Goal: Transaction & Acquisition: Purchase product/service

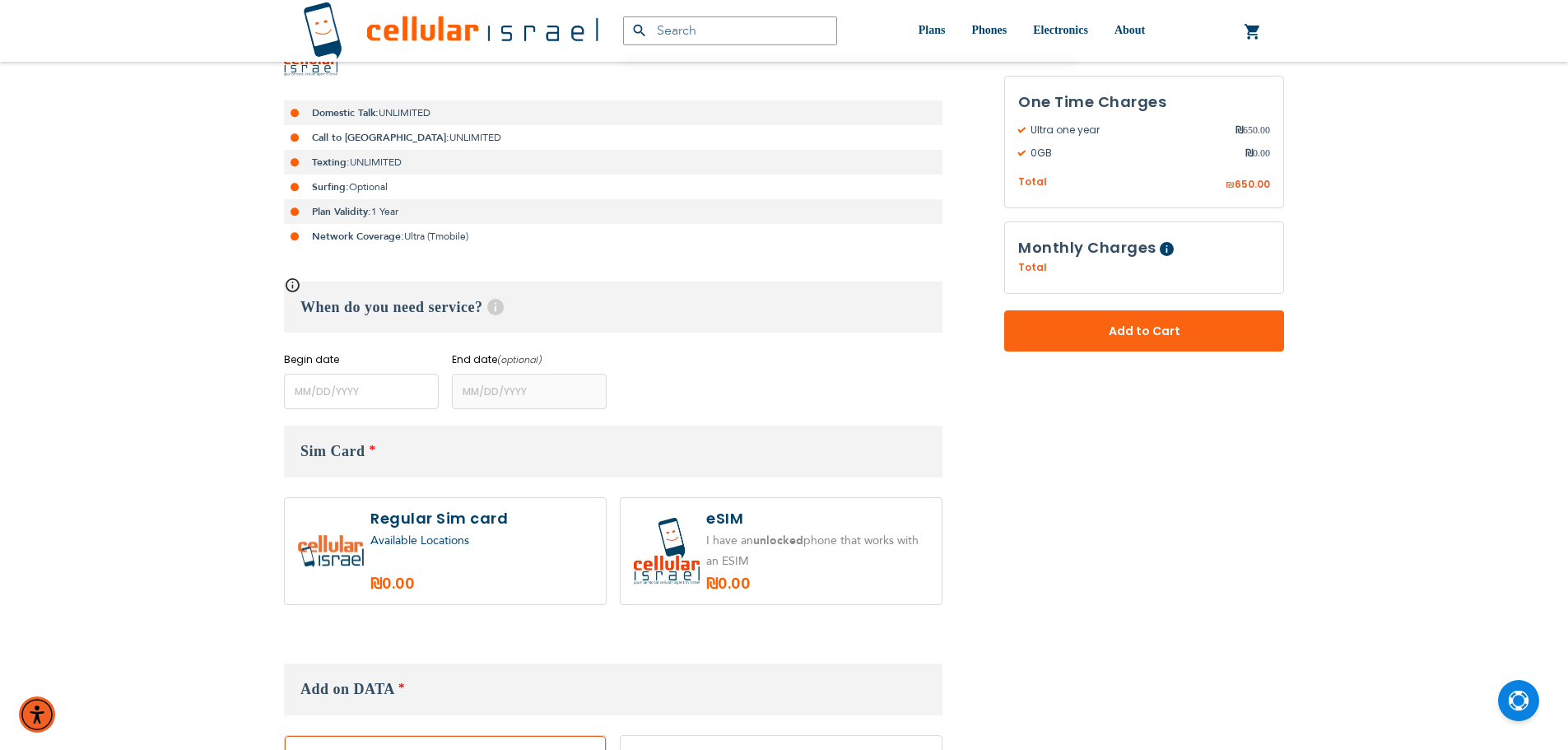
scroll to position [164, 0]
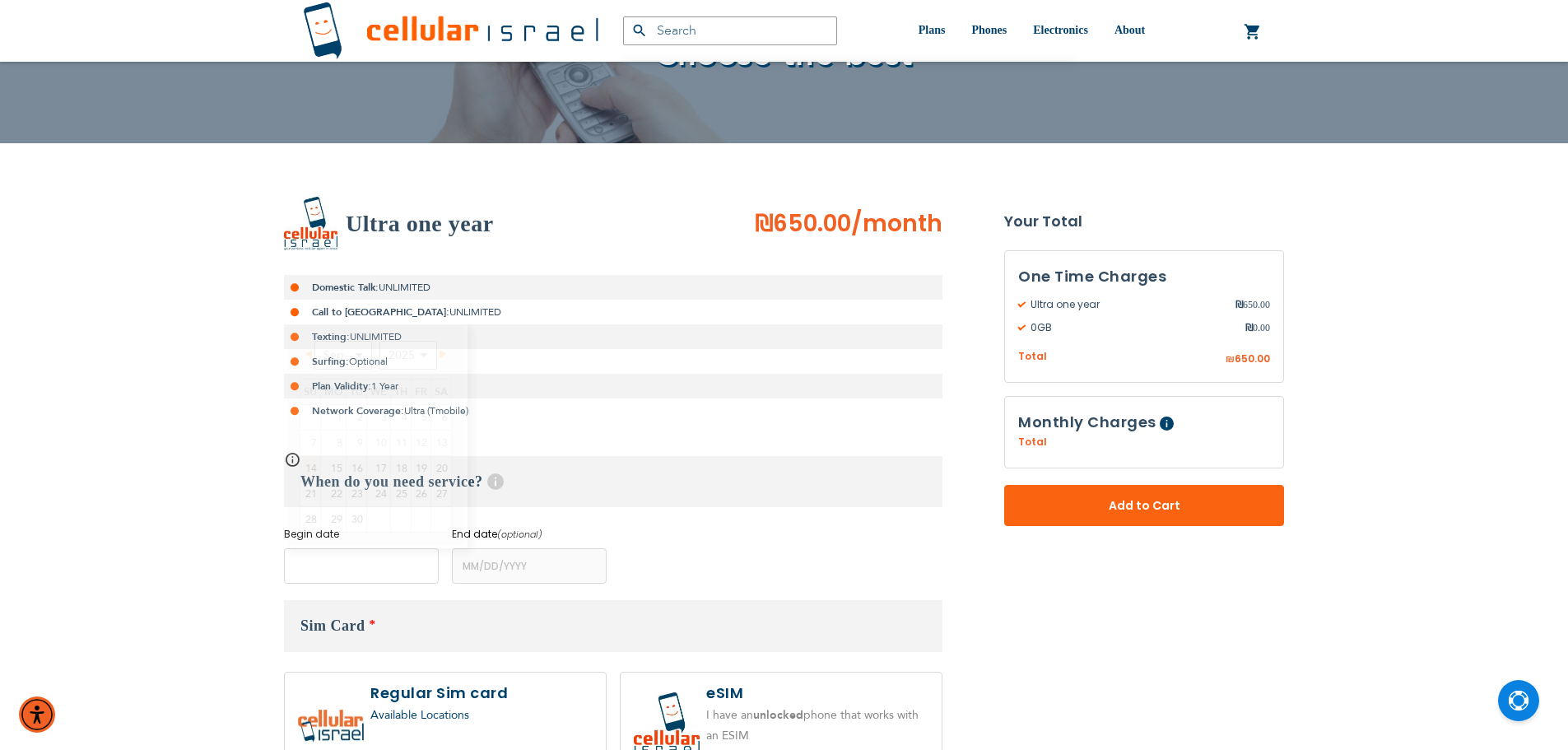
drag, startPoint x: 0, startPoint y: 0, endPoint x: 369, endPoint y: 571, distance: 679.9
click at [369, 571] on input "name" at bounding box center [361, 565] width 155 height 35
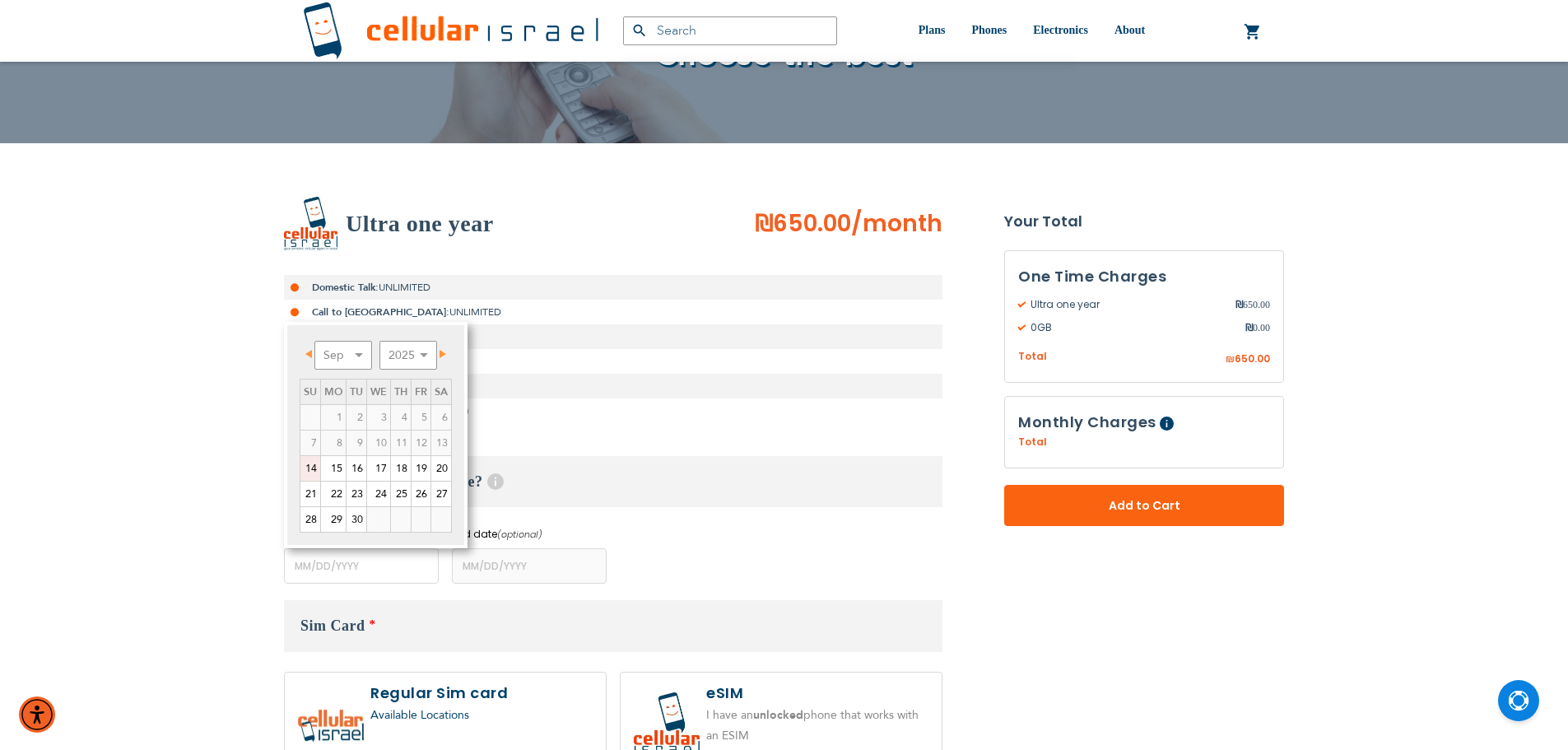
click at [311, 471] on link "14" at bounding box center [311, 468] width 20 height 25
type input "[DATE]"
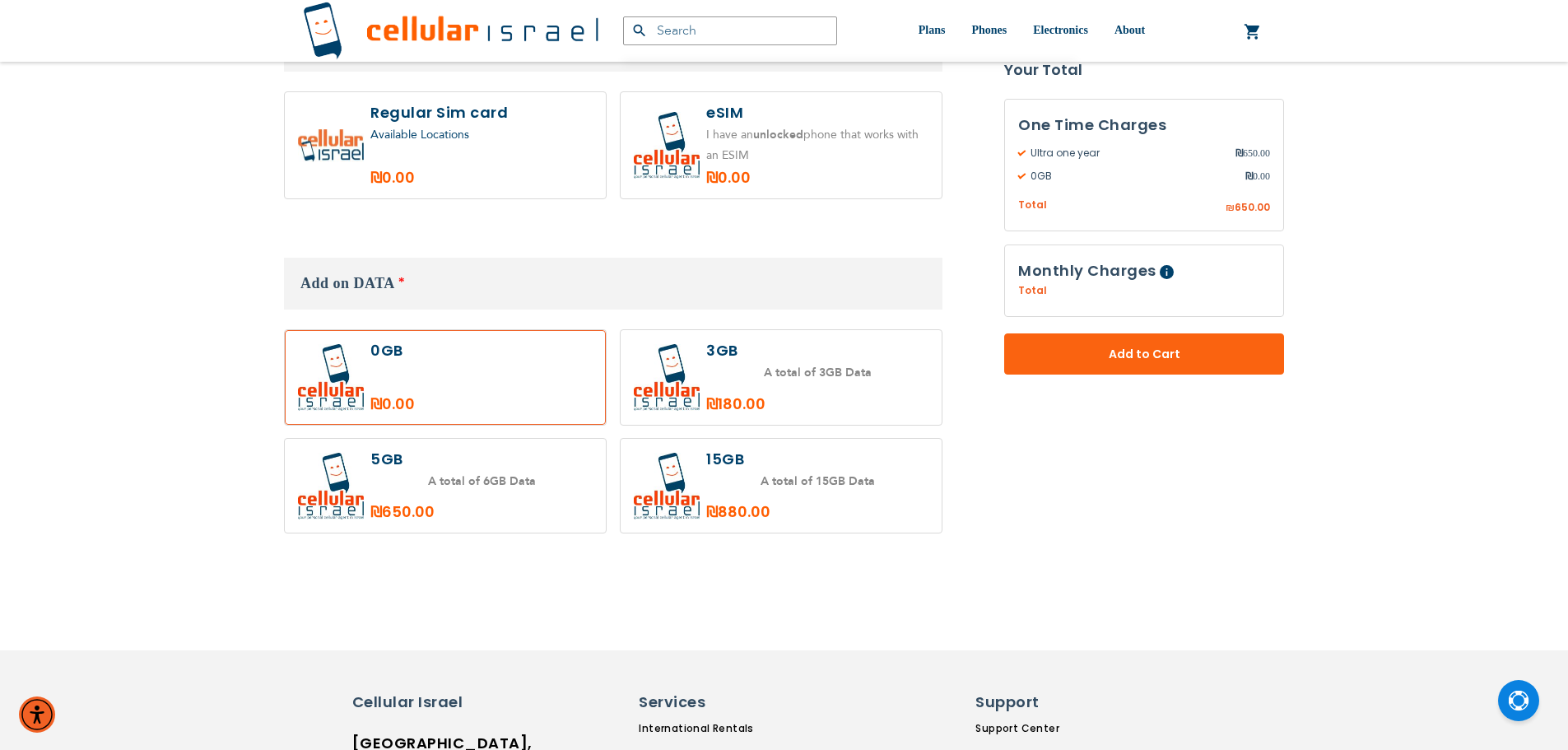
scroll to position [740, 0]
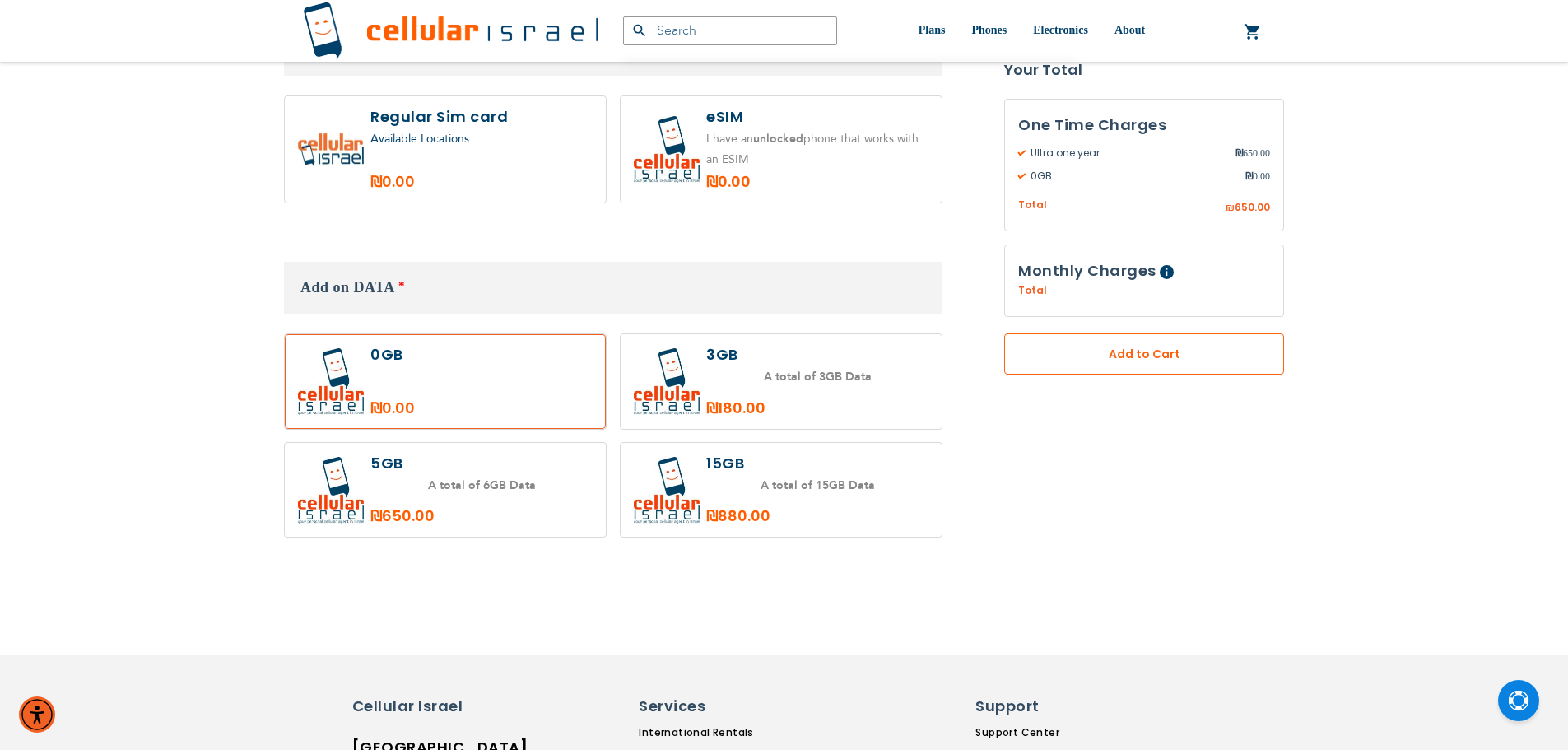
click at [1087, 346] on button "Add to Cart" at bounding box center [1144, 354] width 280 height 41
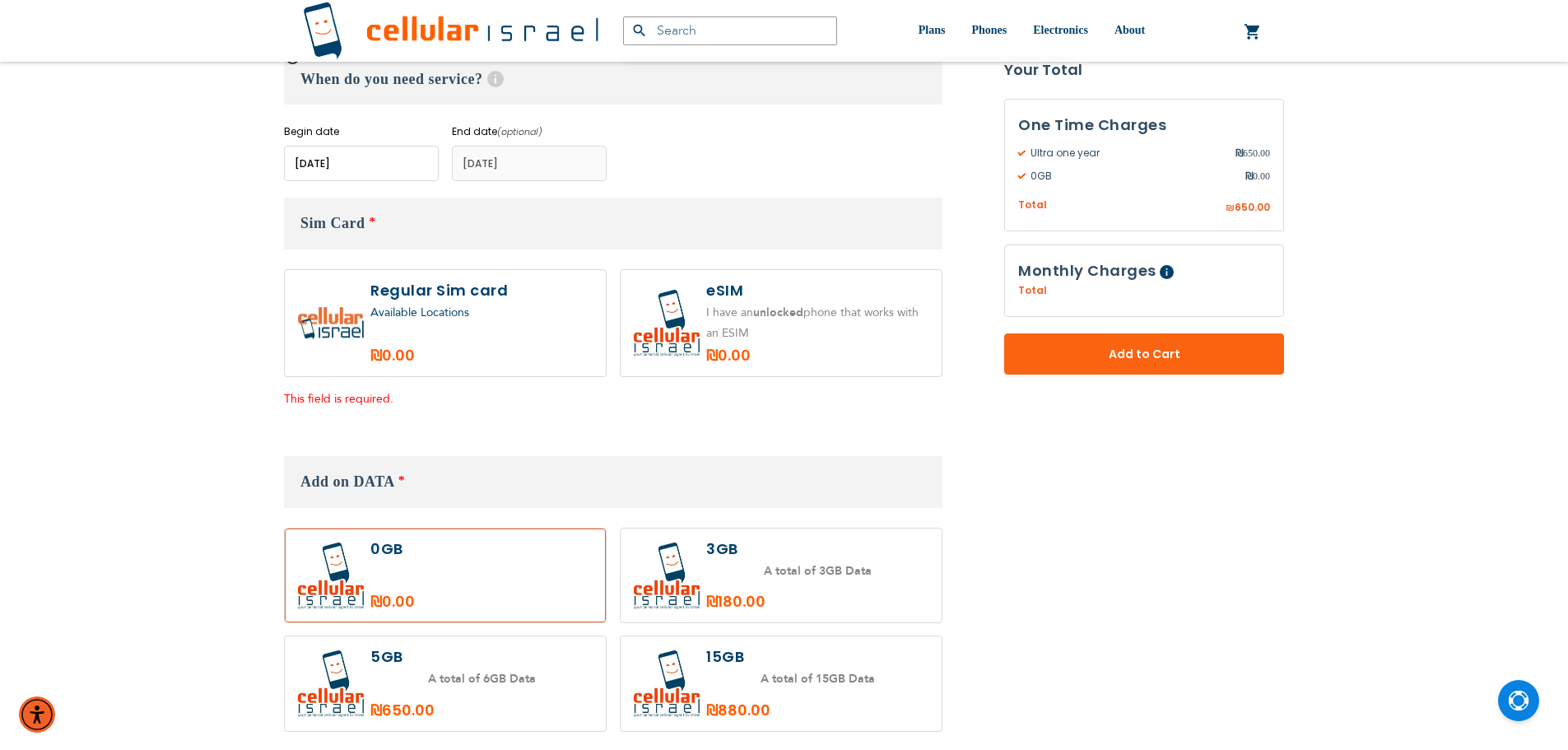
scroll to position [476, 0]
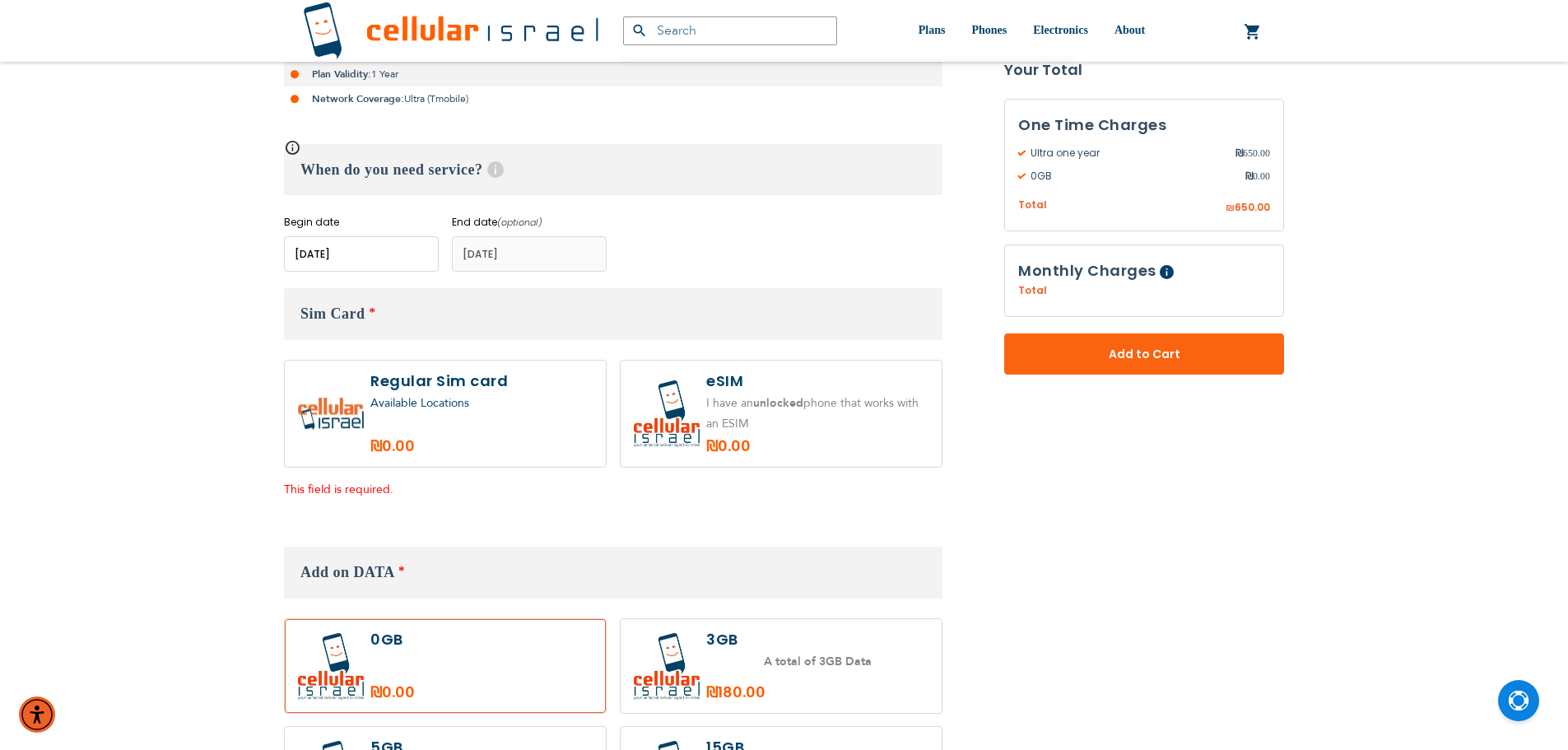
click at [484, 441] on label at bounding box center [445, 413] width 321 height 106
radio input "true"
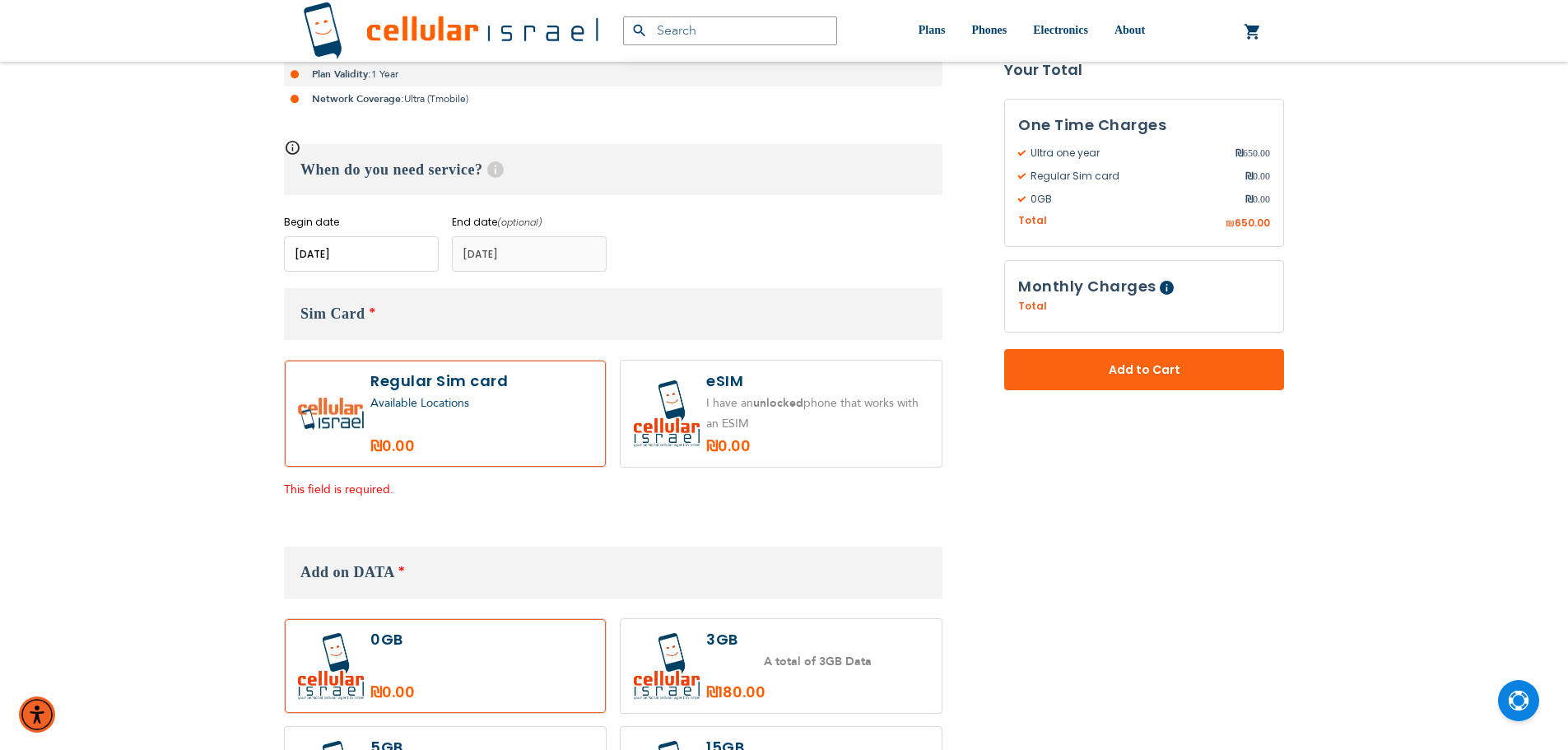
click at [1159, 364] on span "Add to Cart" at bounding box center [1145, 370] width 171 height 17
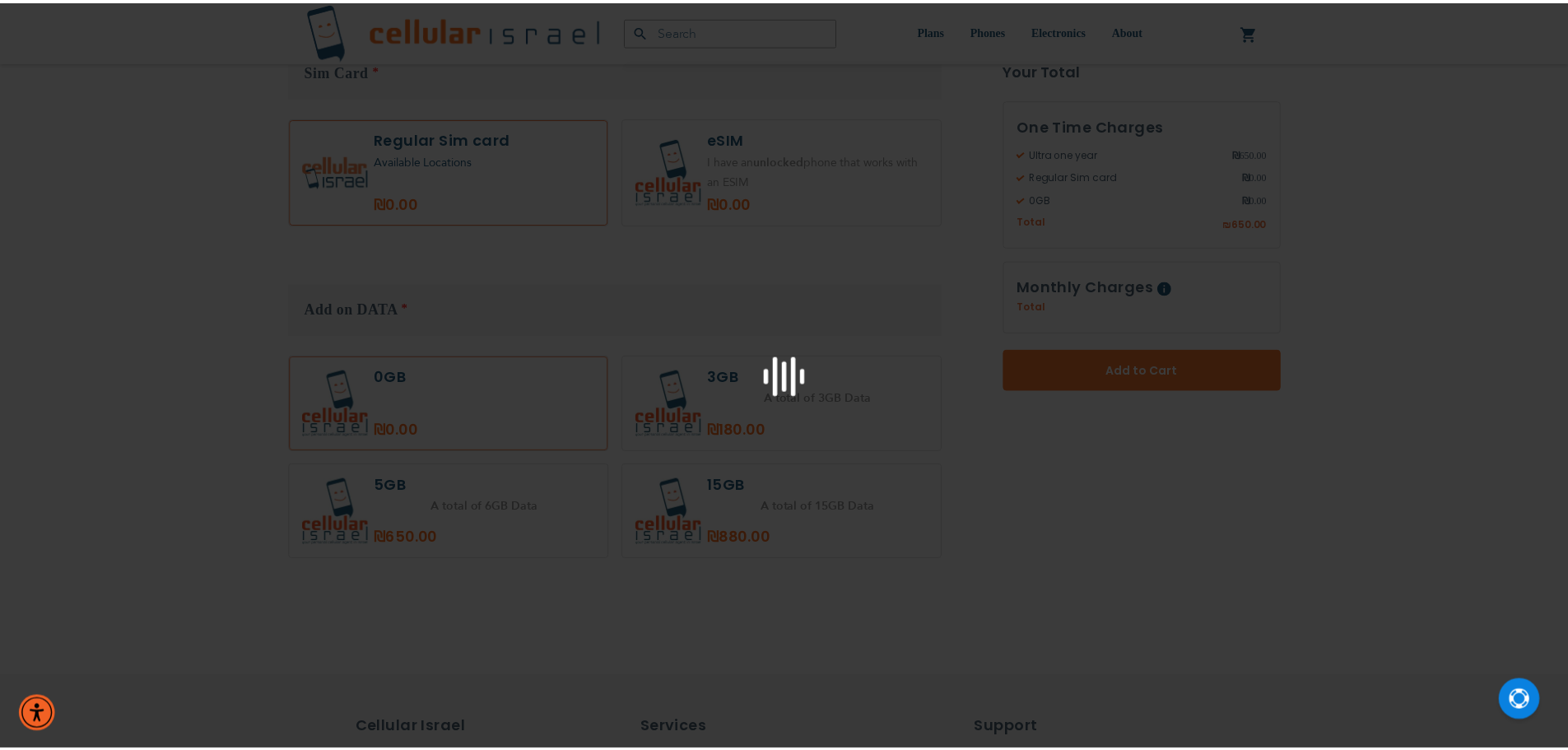
scroll to position [805, 0]
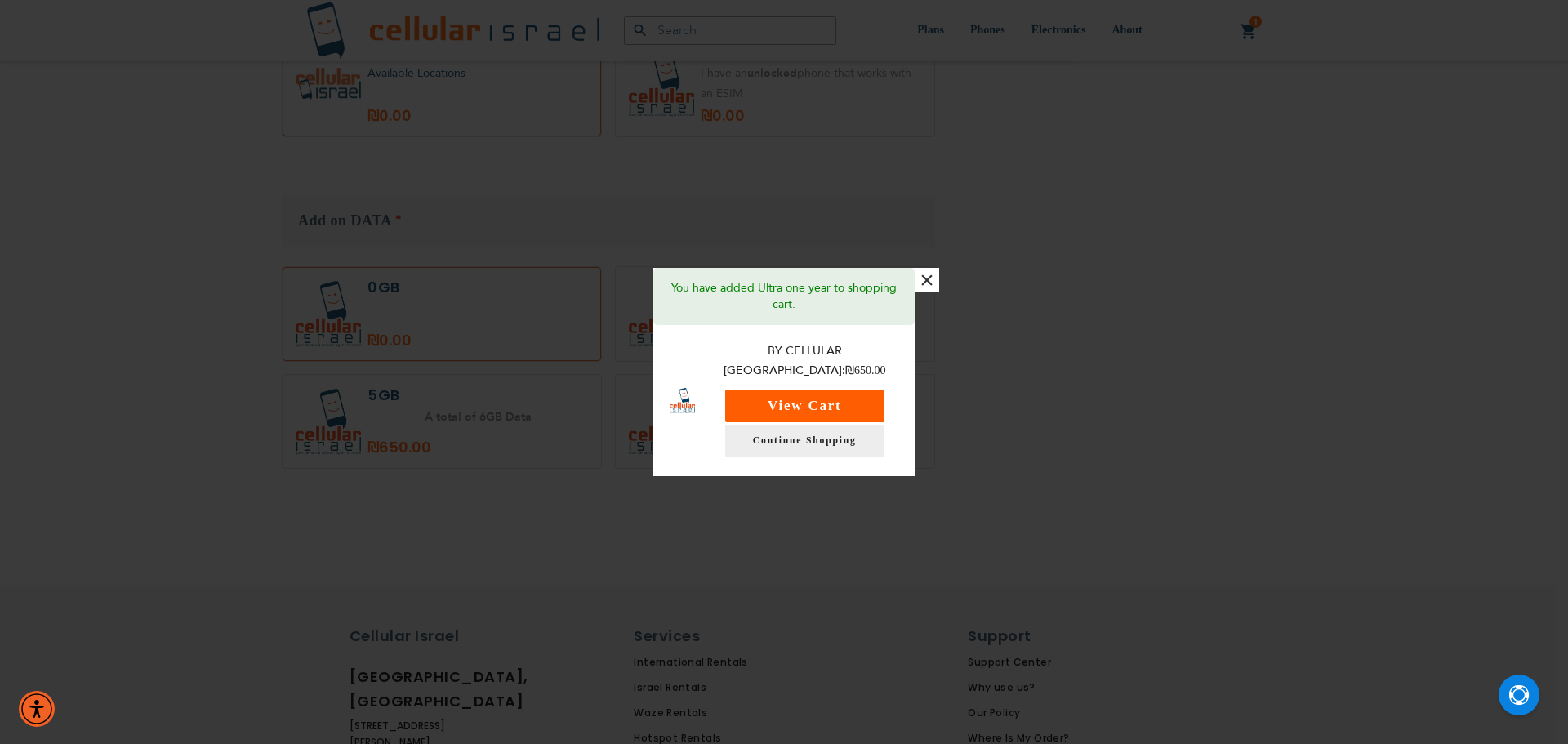
click at [821, 394] on button "View Cart" at bounding box center [805, 405] width 159 height 33
